Goal: Transaction & Acquisition: Purchase product/service

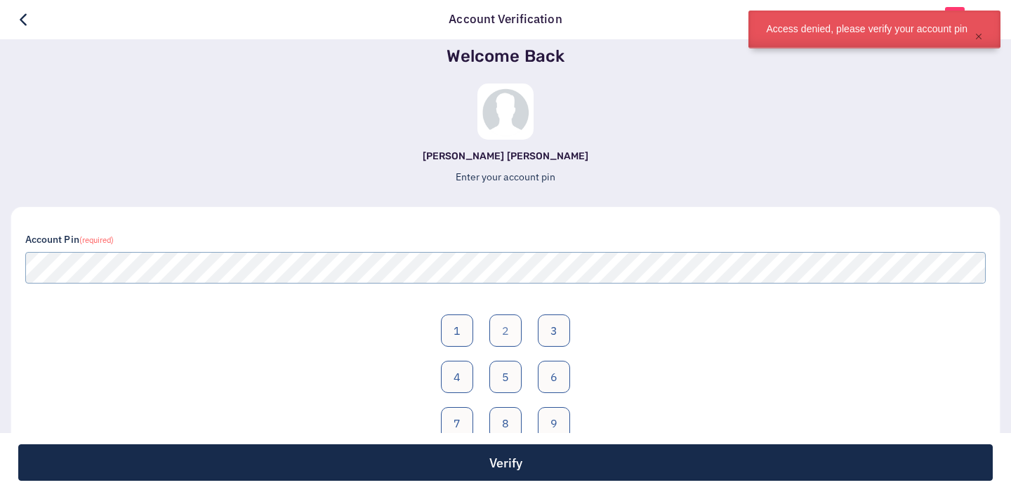
scroll to position [95, 0]
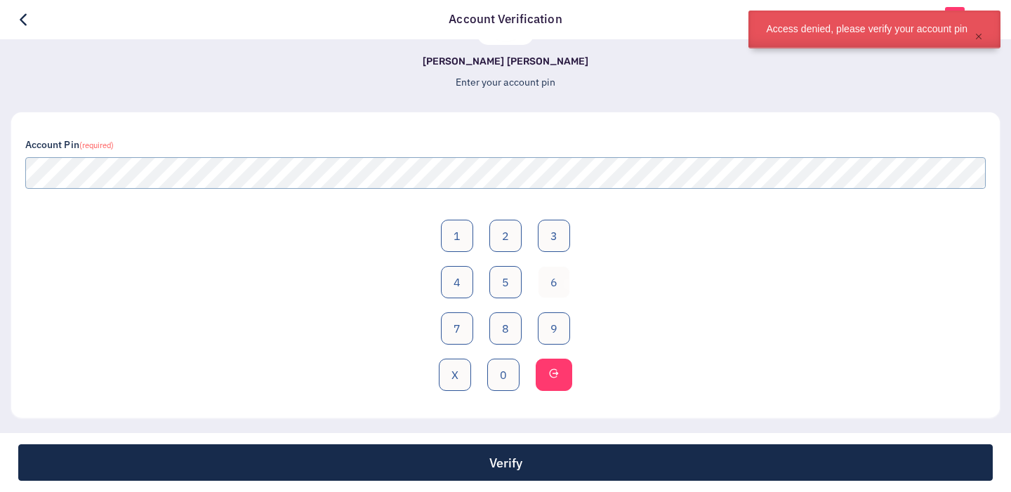
click at [568, 283] on button "6" at bounding box center [554, 282] width 32 height 32
click at [503, 377] on button "0" at bounding box center [503, 375] width 32 height 32
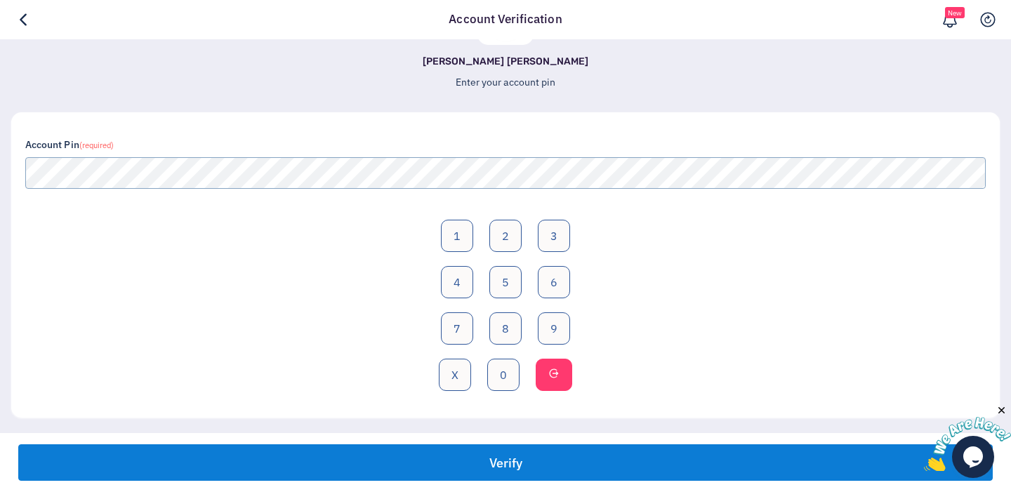
click at [524, 465] on button "Verify" at bounding box center [505, 463] width 975 height 37
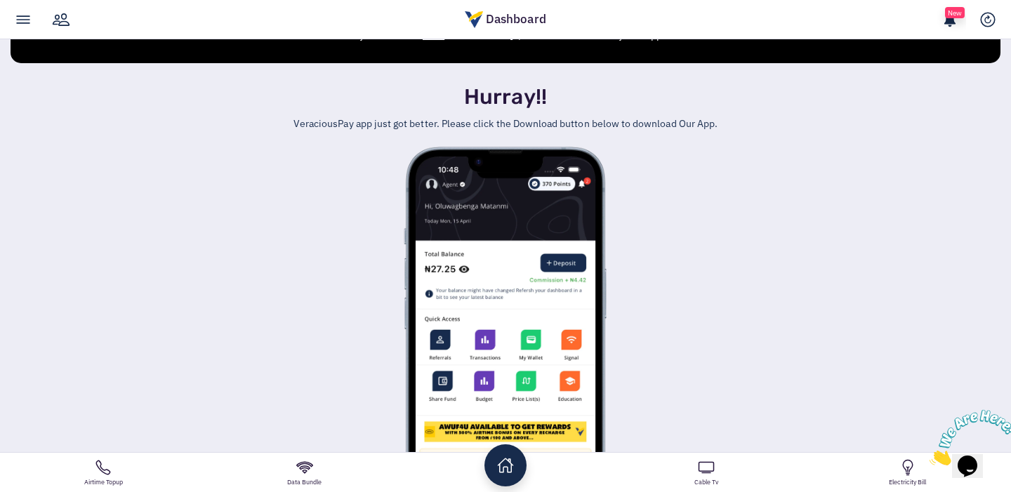
scroll to position [453, 0]
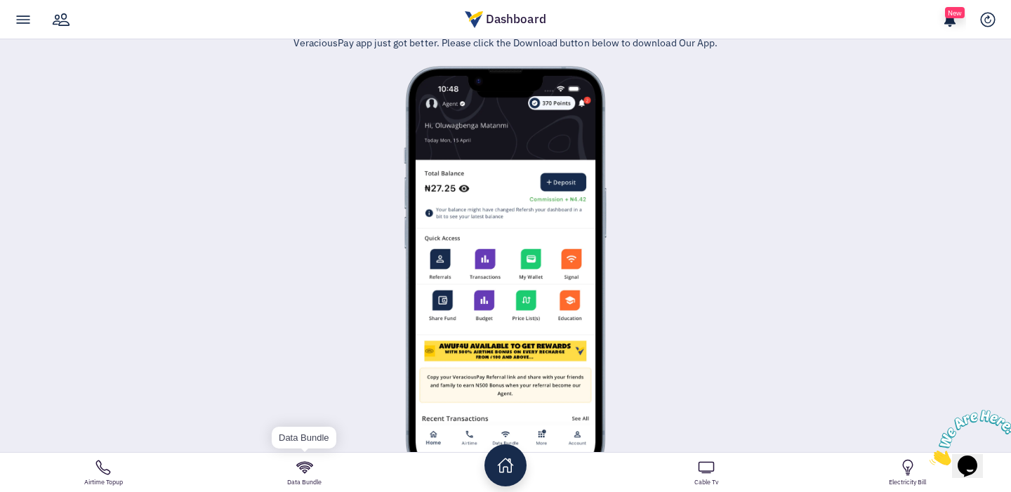
click at [314, 478] on link "Data Bundle" at bounding box center [304, 472] width 201 height 39
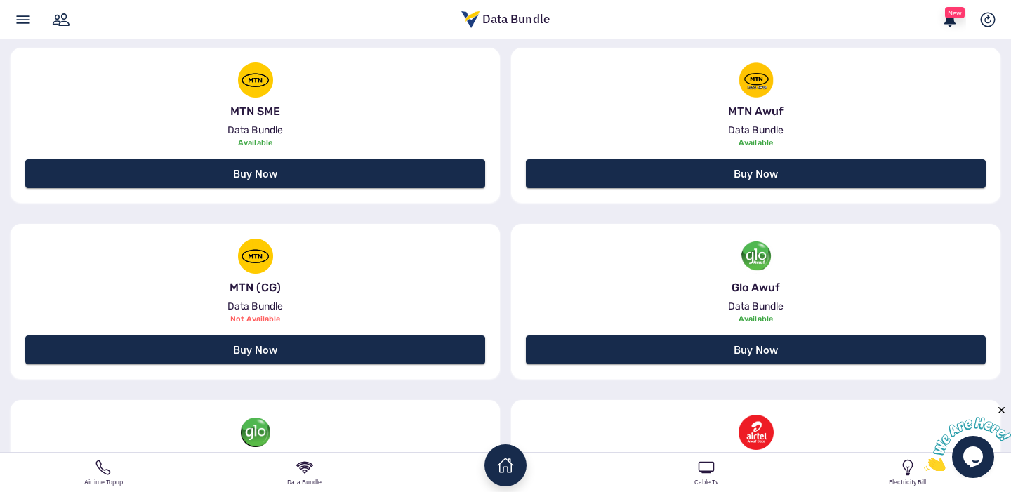
scroll to position [350, 0]
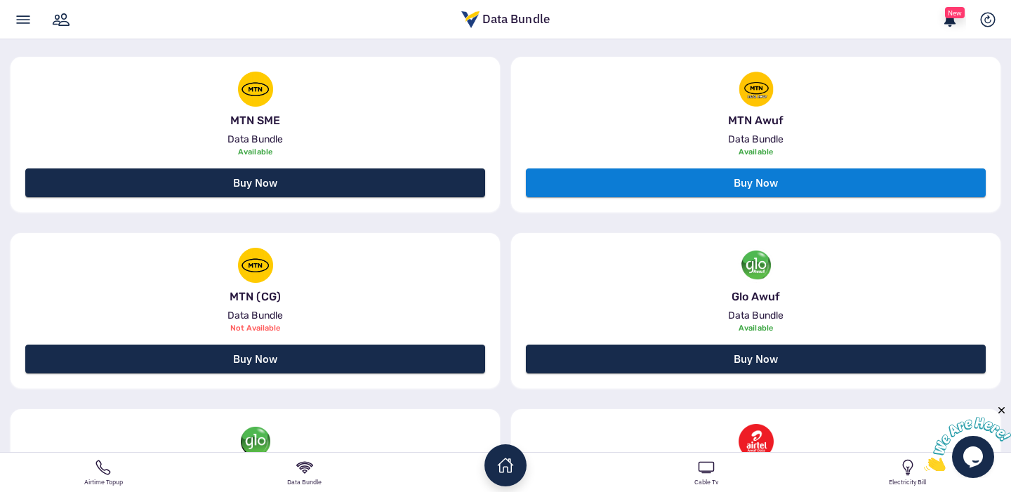
click at [721, 186] on link "Buy Now" at bounding box center [756, 183] width 460 height 29
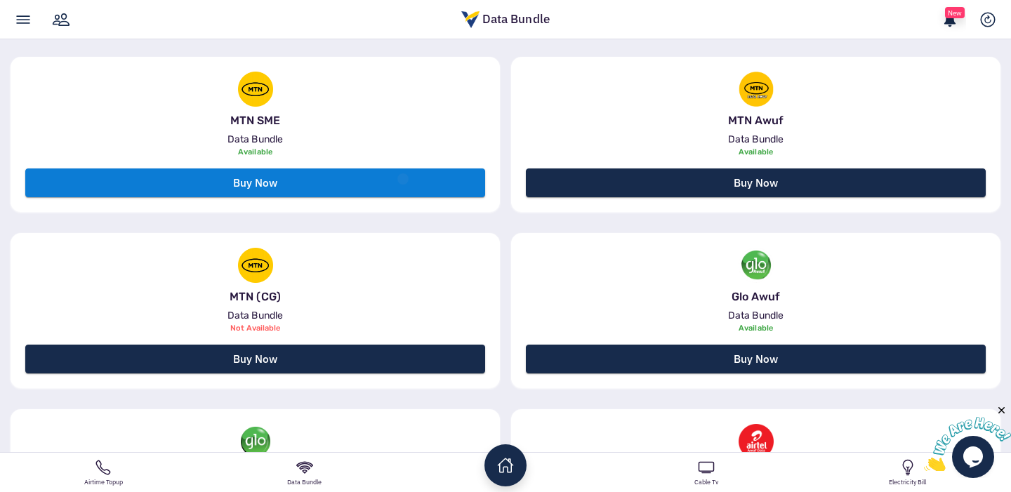
click at [402, 179] on link "Buy Now" at bounding box center [255, 183] width 460 height 29
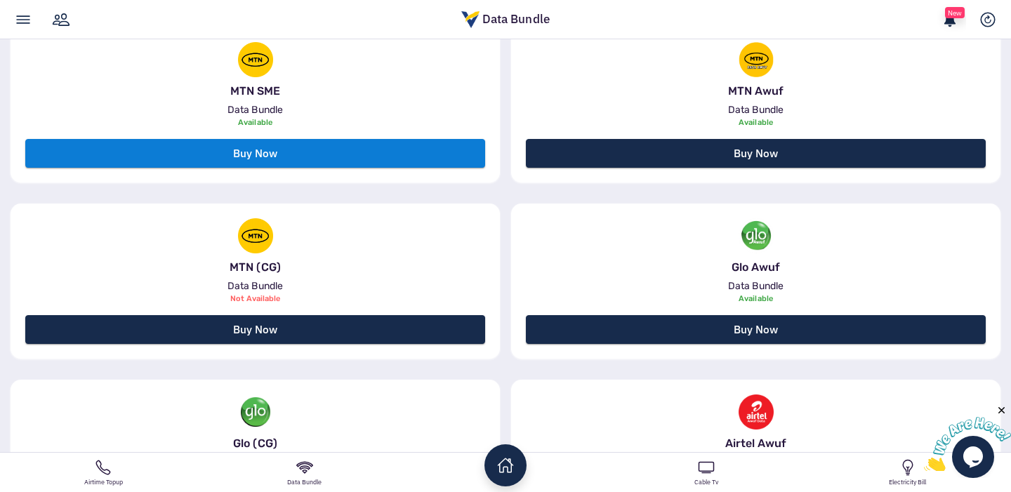
scroll to position [382, 0]
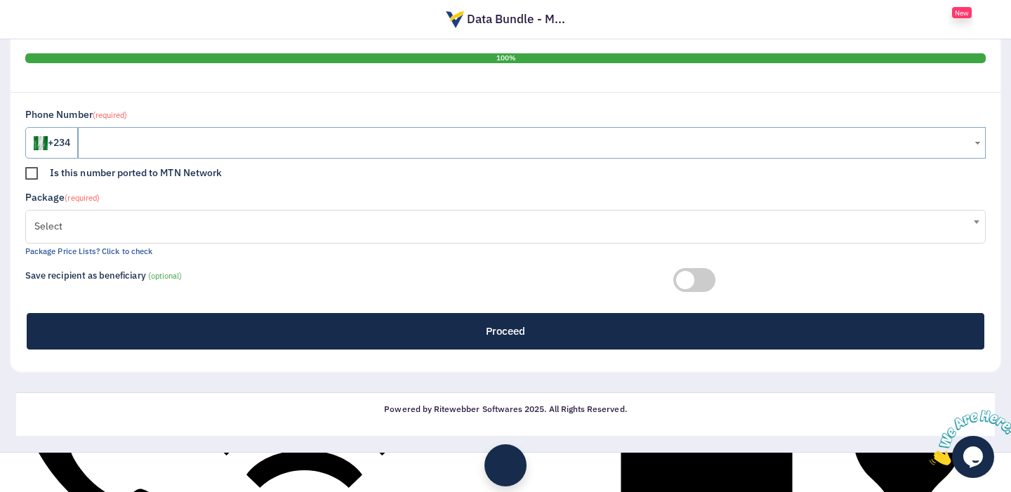
scroll to position [362, 0]
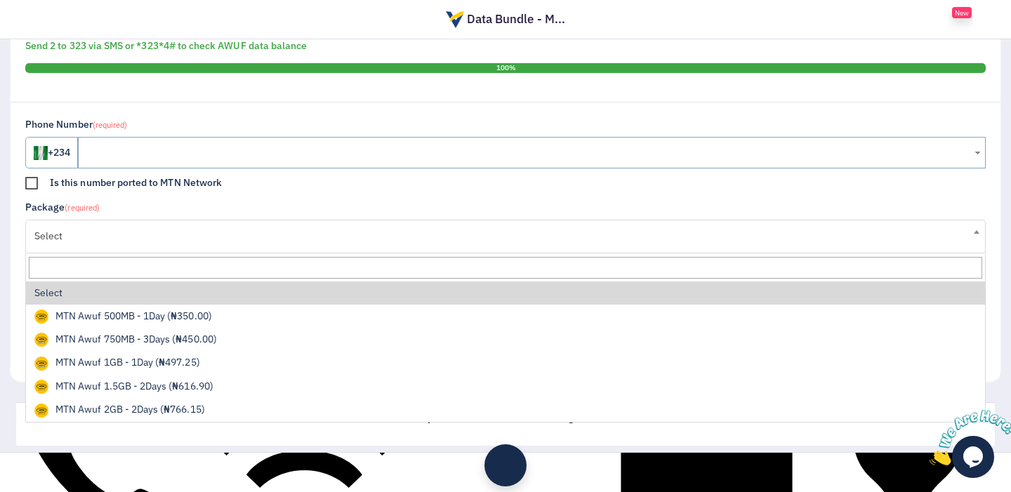
click at [489, 244] on span "Select" at bounding box center [505, 236] width 942 height 28
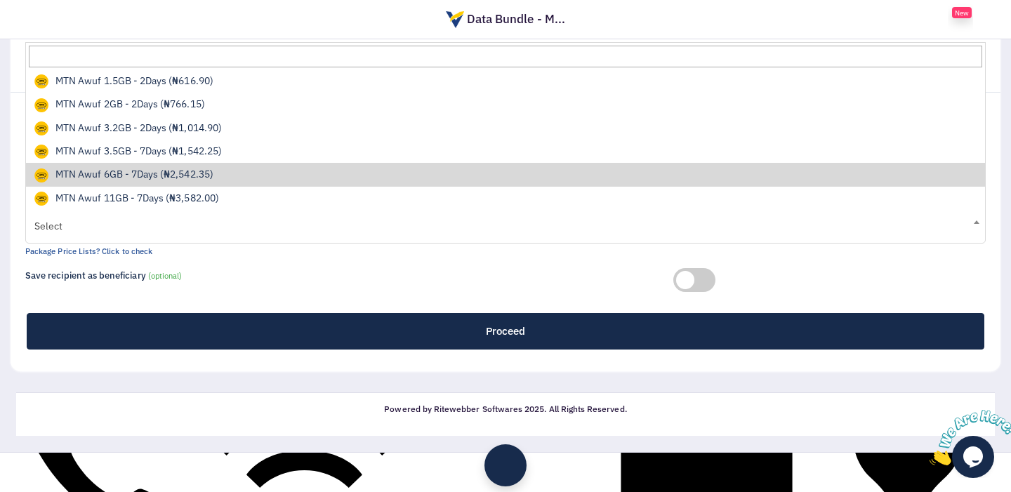
scroll to position [0, 0]
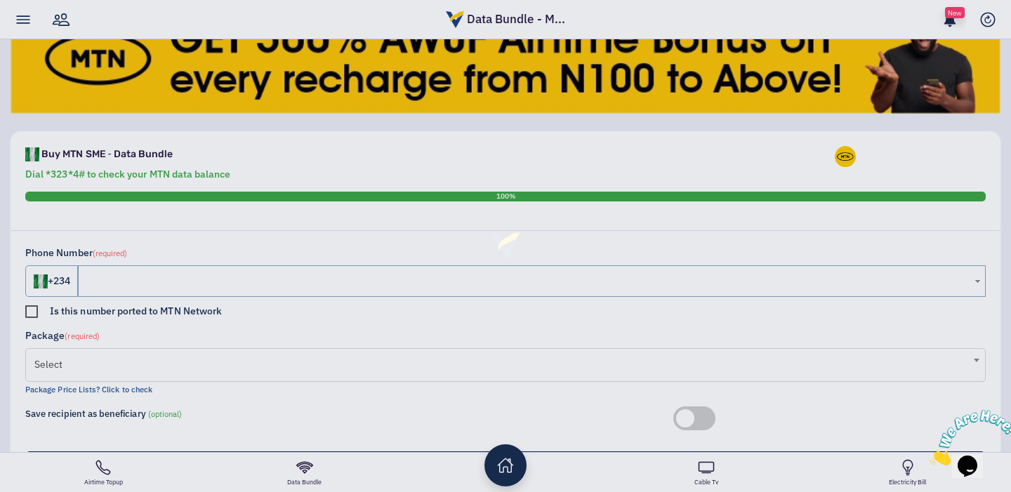
scroll to position [242, 0]
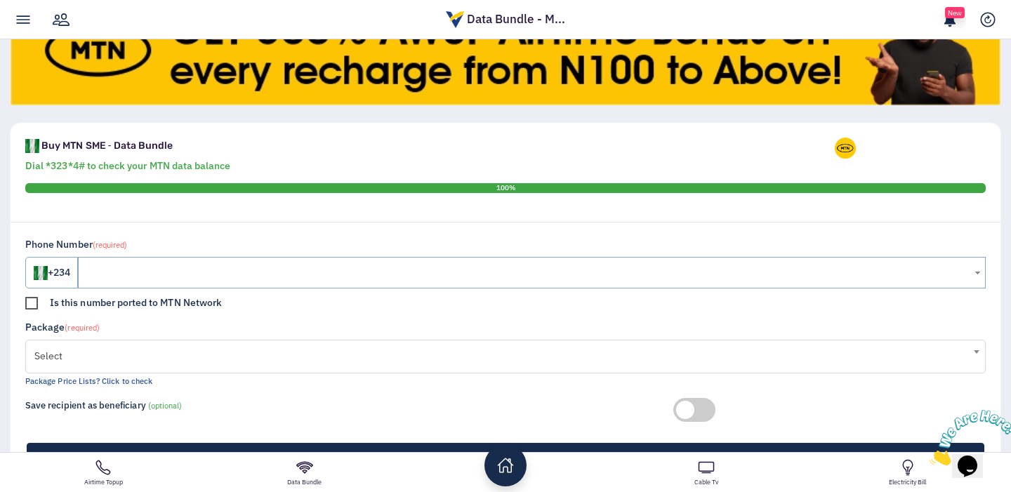
click at [351, 357] on span "Select" at bounding box center [505, 356] width 942 height 28
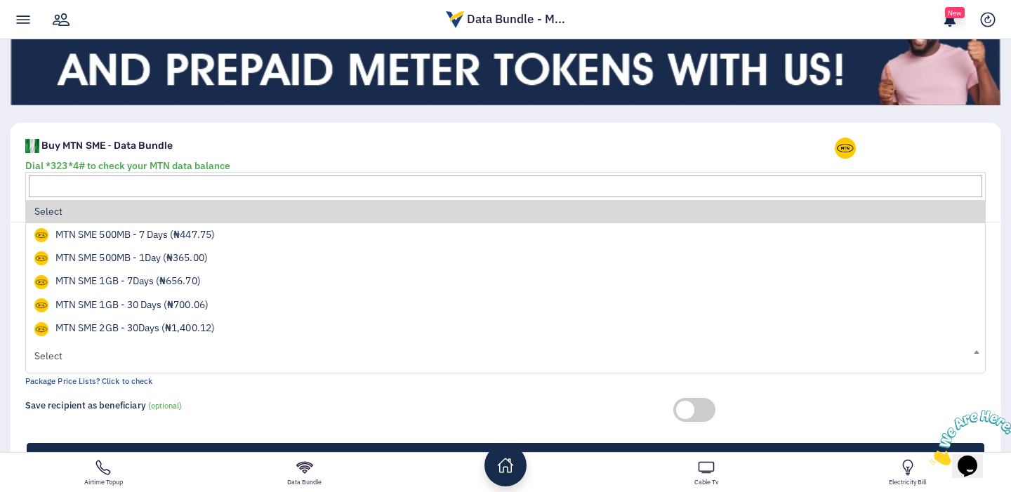
click at [506, 151] on div "Buy MTN SME ‐ Data Bundle" at bounding box center [425, 148] width 810 height 21
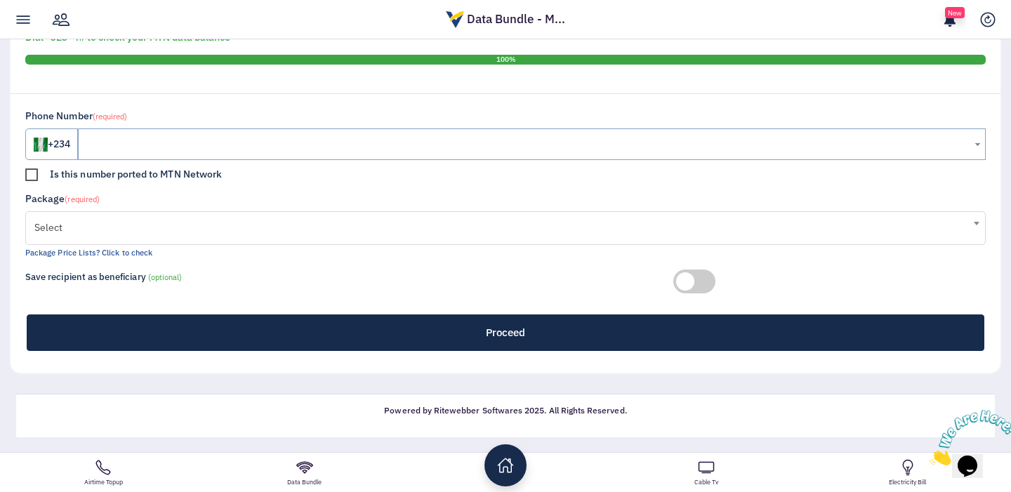
scroll to position [372, 0]
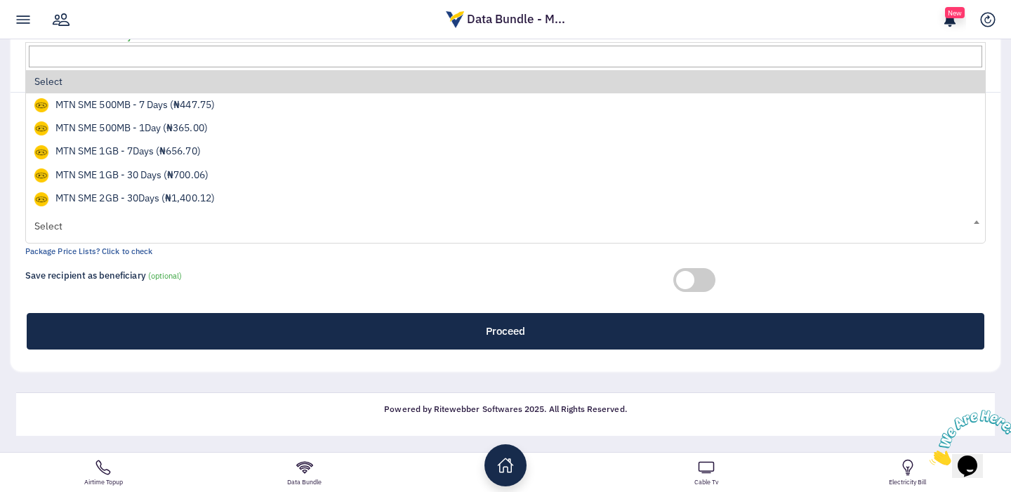
click at [308, 232] on span "Select" at bounding box center [505, 226] width 942 height 28
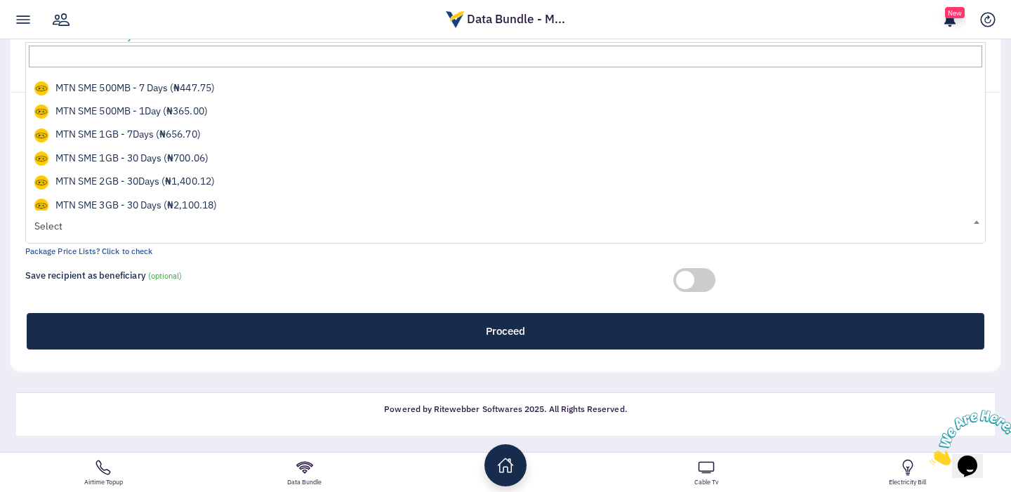
scroll to position [0, 0]
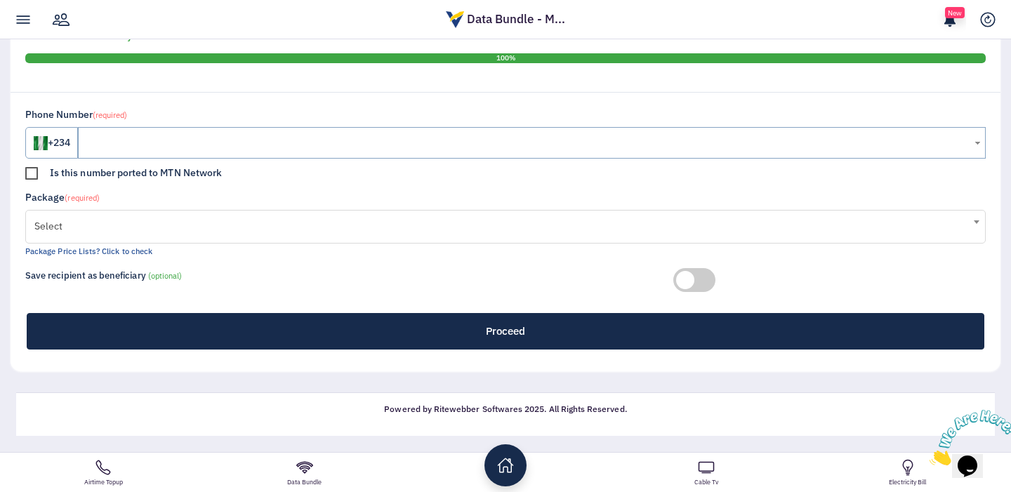
click at [299, 280] on p "Save recipient as beneficiary (optional)" at bounding box center [343, 275] width 637 height 15
